Goal: Task Accomplishment & Management: Use online tool/utility

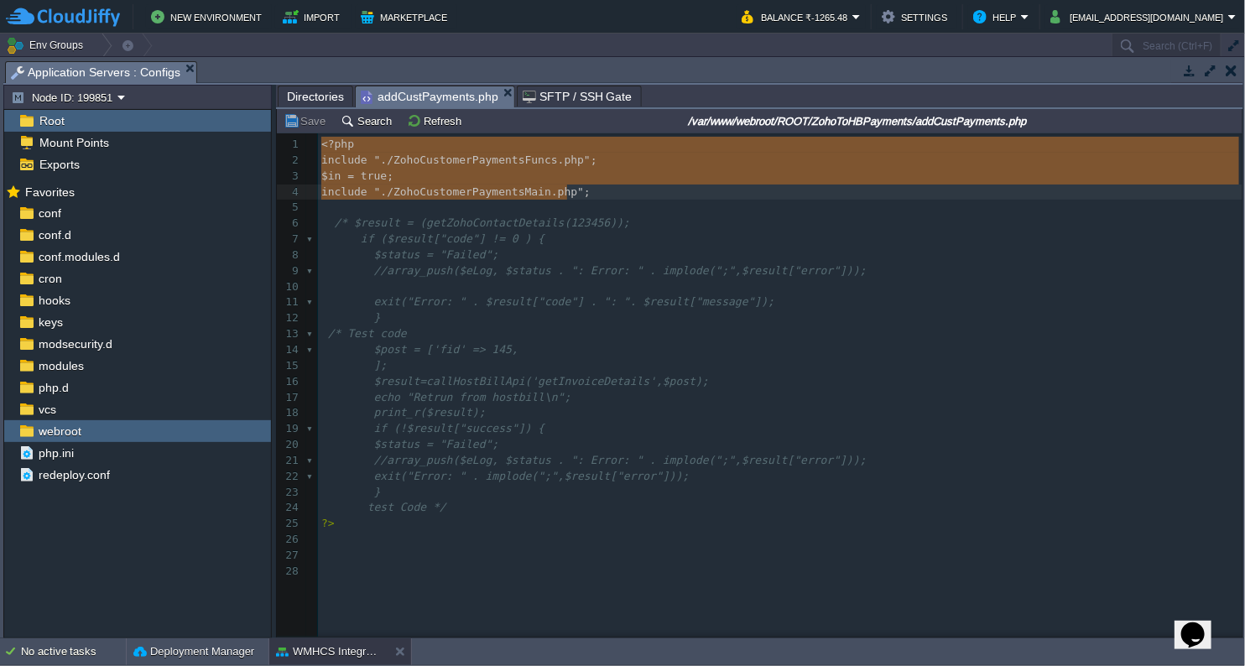
scroll to position [5, 0]
type textarea "<?php include "./ZohoCustomerPaymentsFuncs.php"; $in = true; include "./ZohoCus…"
drag, startPoint x: 320, startPoint y: 148, endPoint x: 510, endPoint y: 191, distance: 195.2
click at [305, 97] on span "Directories" at bounding box center [315, 96] width 57 height 20
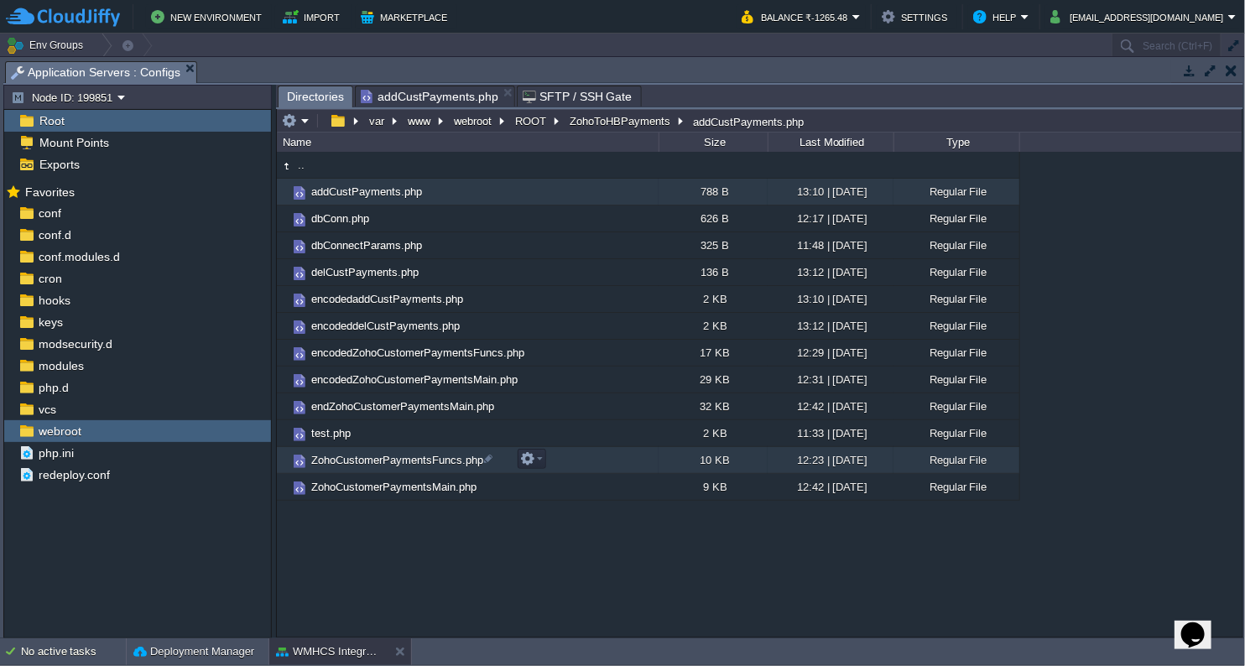
click at [386, 460] on span "ZohoCustomerPaymentsFuncs.php" at bounding box center [397, 460] width 177 height 14
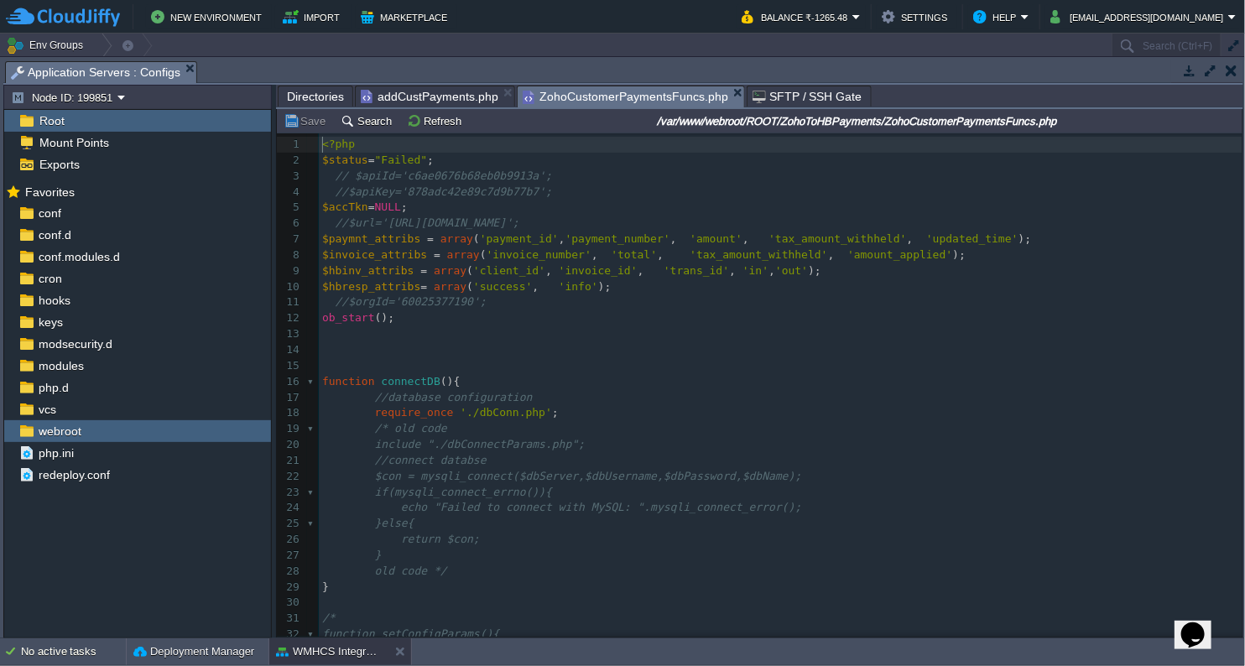
type textarea "-"
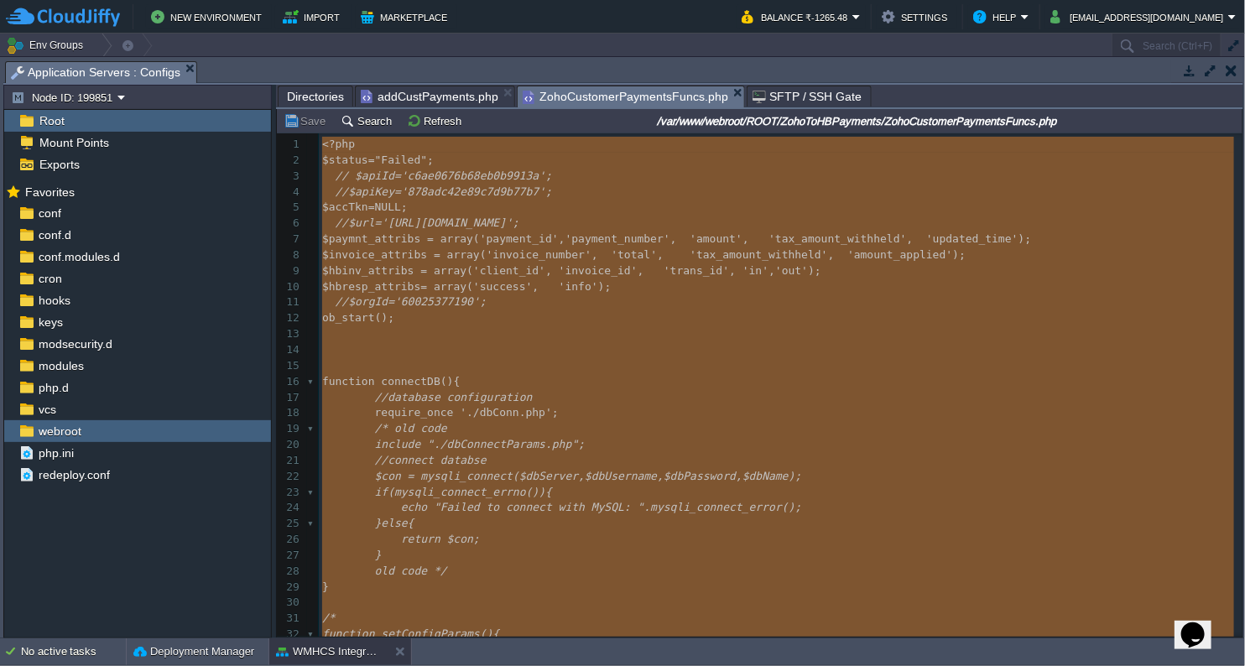
click at [694, 352] on pre "​" at bounding box center [781, 350] width 924 height 16
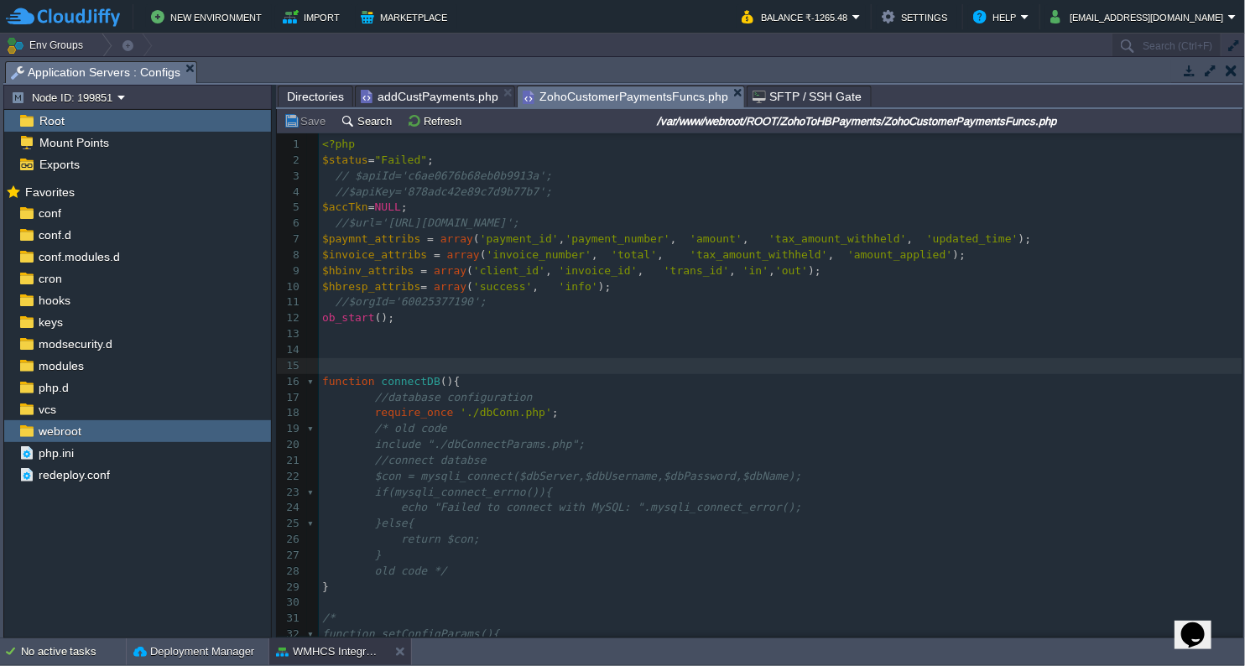
click at [662, 366] on pre "​" at bounding box center [781, 366] width 924 height 16
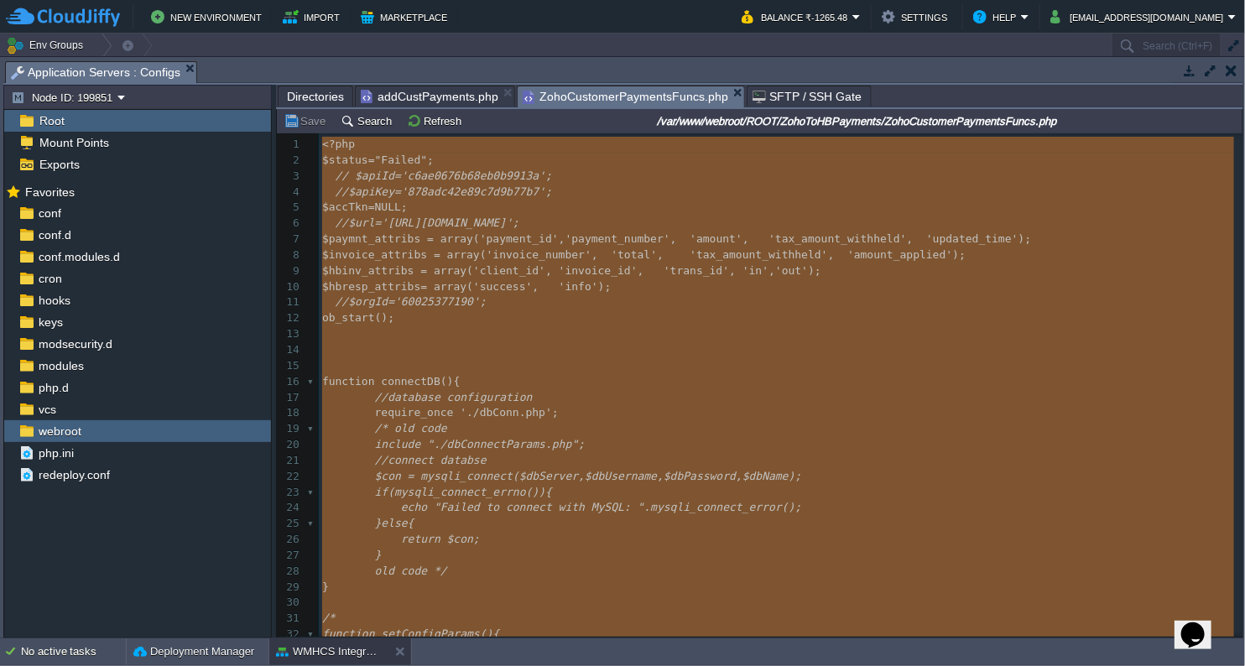
type textarea "-"
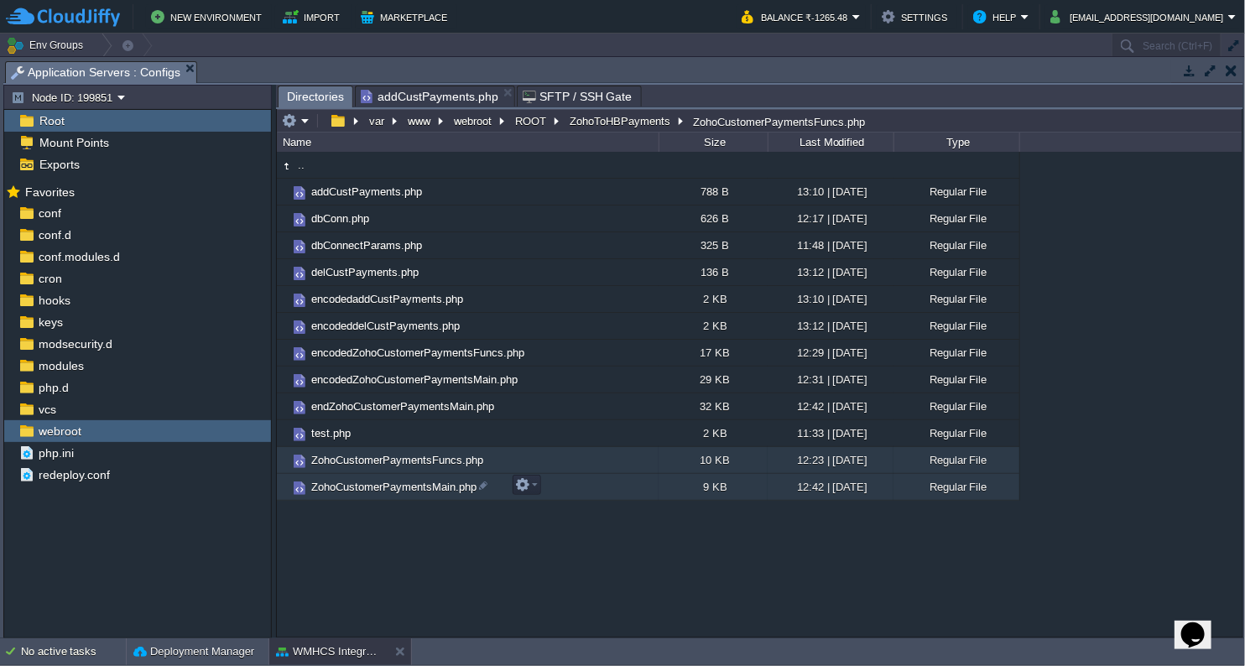
click at [383, 481] on span "ZohoCustomerPaymentsMain.php" at bounding box center [394, 487] width 170 height 14
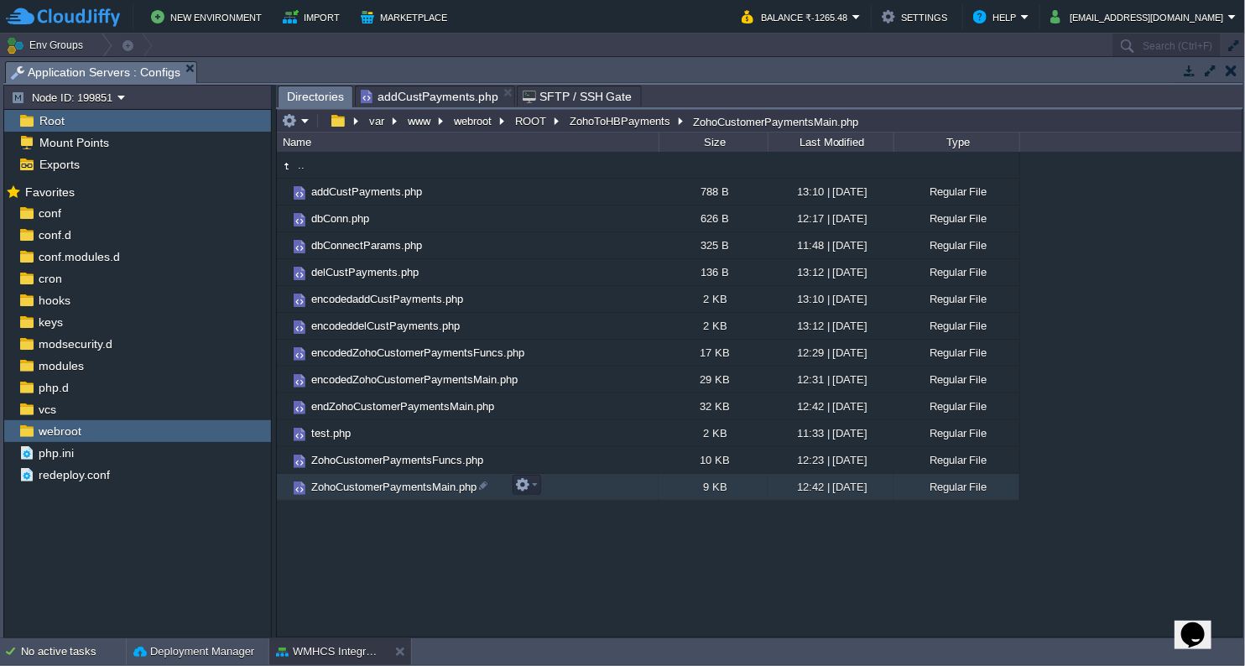
click at [383, 481] on span "ZohoCustomerPaymentsMain.php" at bounding box center [394, 487] width 170 height 14
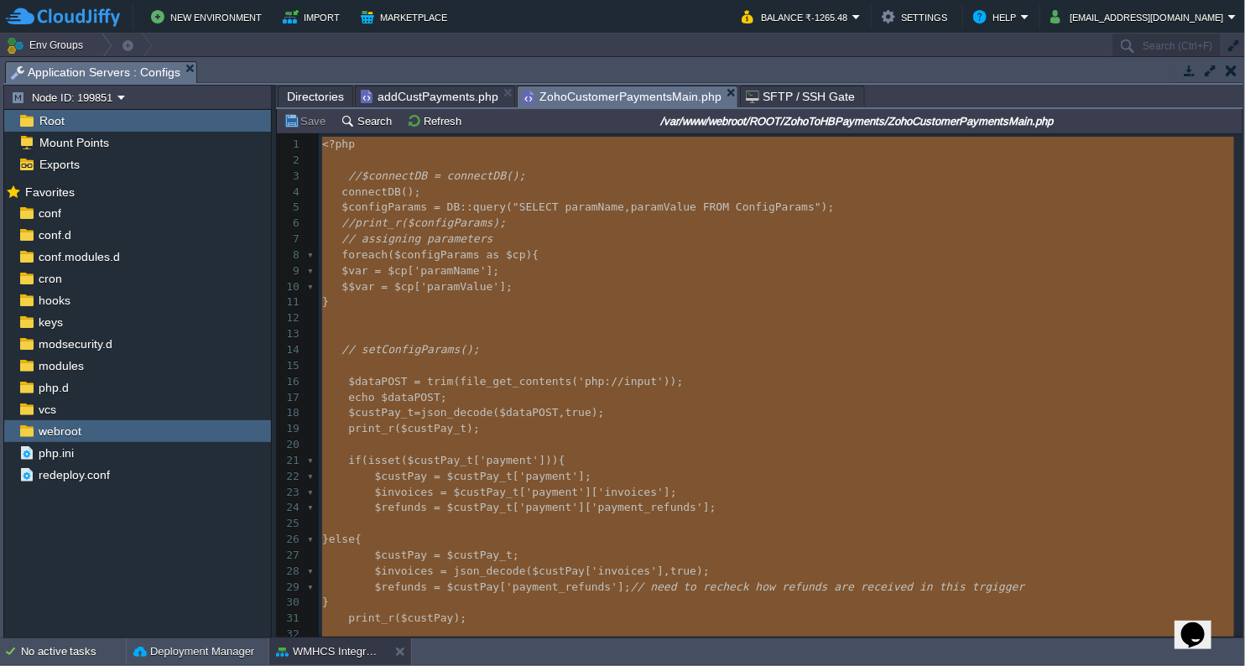
type textarea "-"
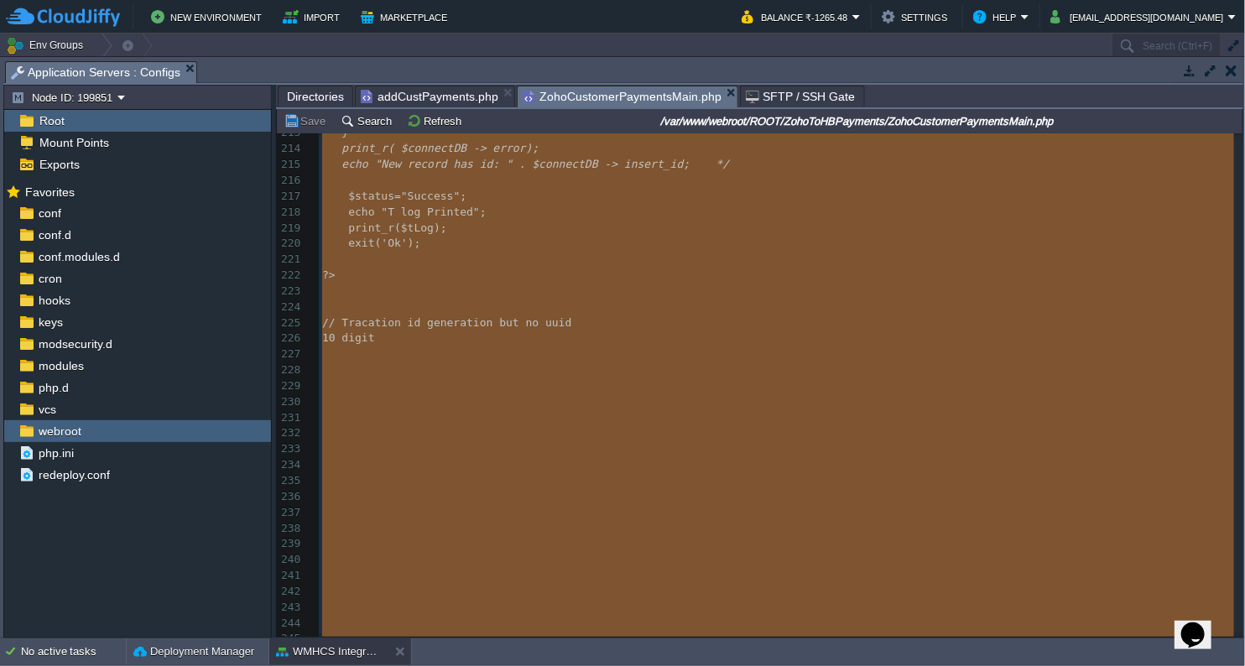
scroll to position [3391, 0]
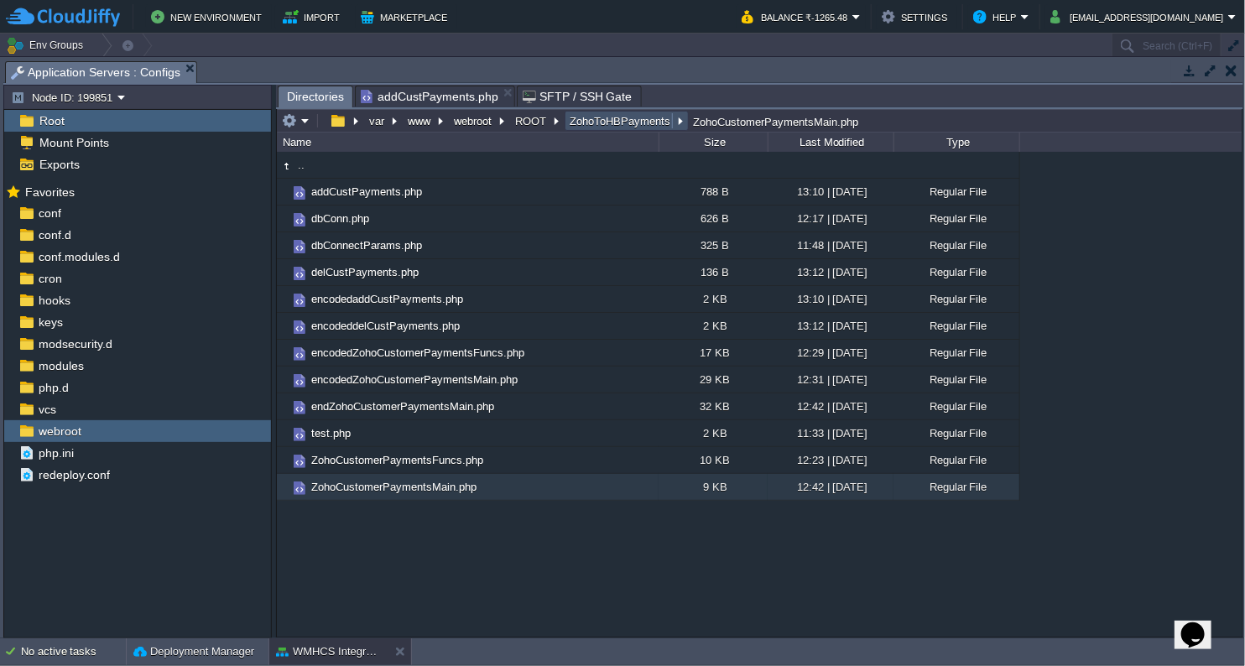
click at [594, 123] on button "ZohoToHBPayments" at bounding box center [620, 120] width 107 height 15
